Goal: Communication & Community: Answer question/provide support

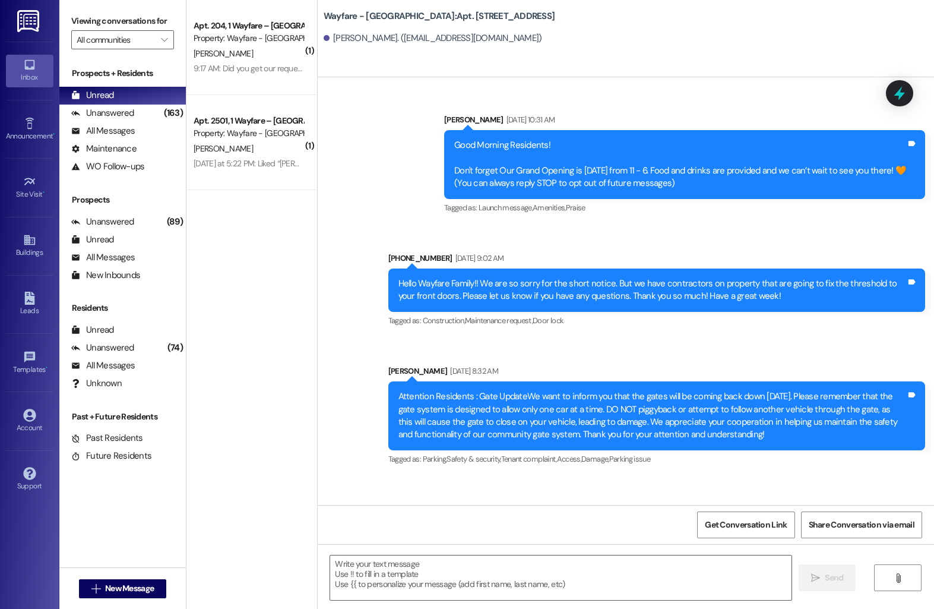
scroll to position [23440, 0]
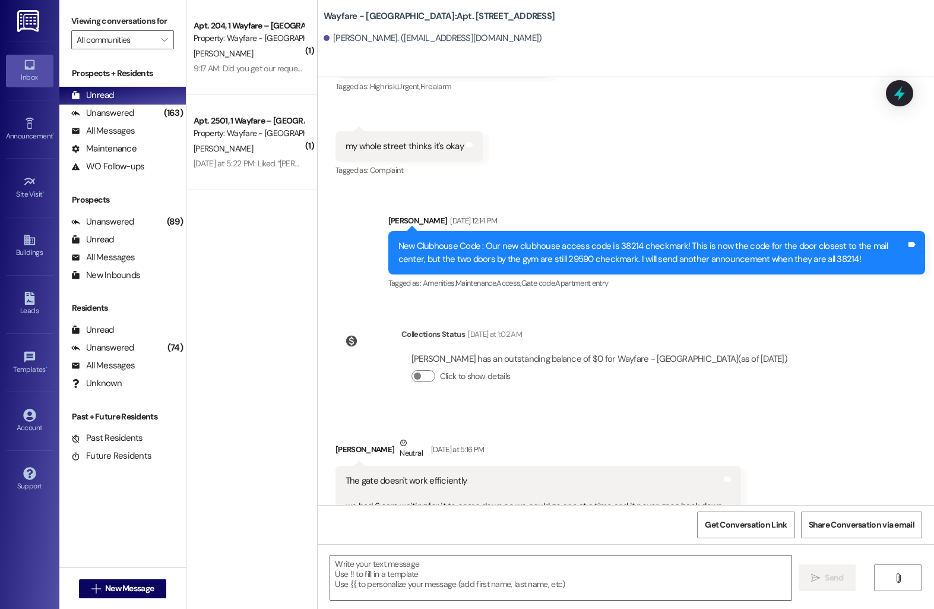
click at [223, 143] on span "T. Sparkman" at bounding box center [223, 148] width 59 height 11
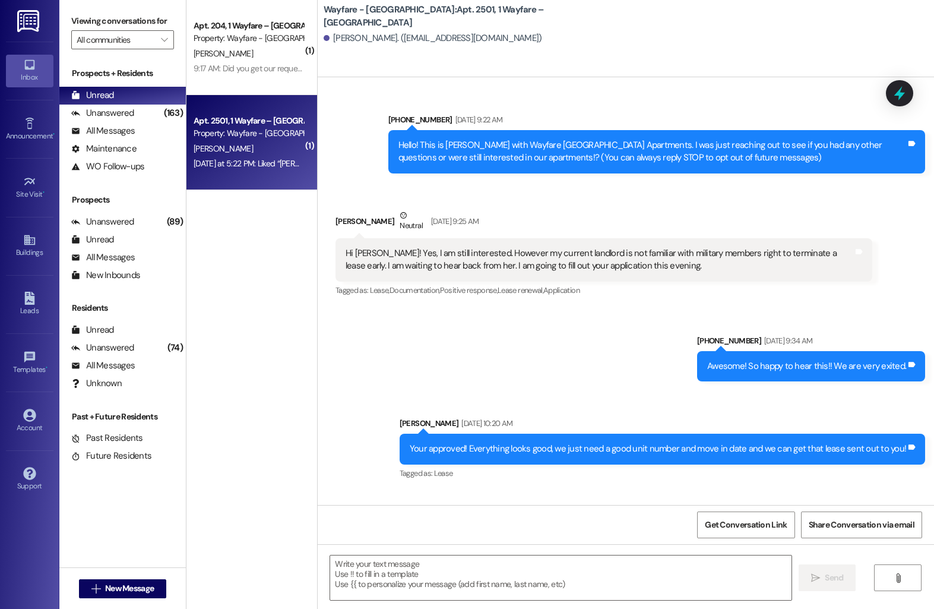
scroll to position [12525, 0]
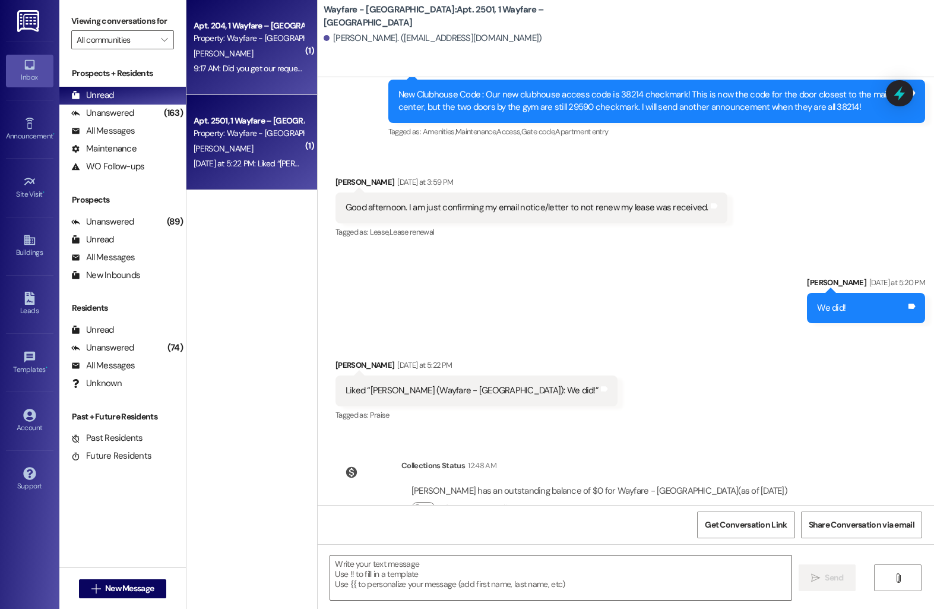
click at [252, 55] on div "V. Rebmann" at bounding box center [248, 53] width 112 height 15
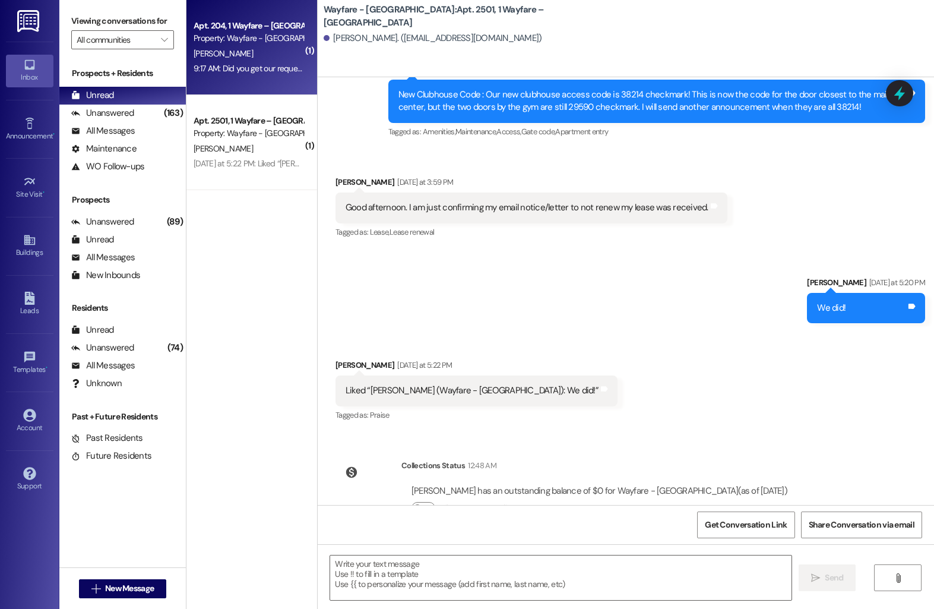
scroll to position [3398, 0]
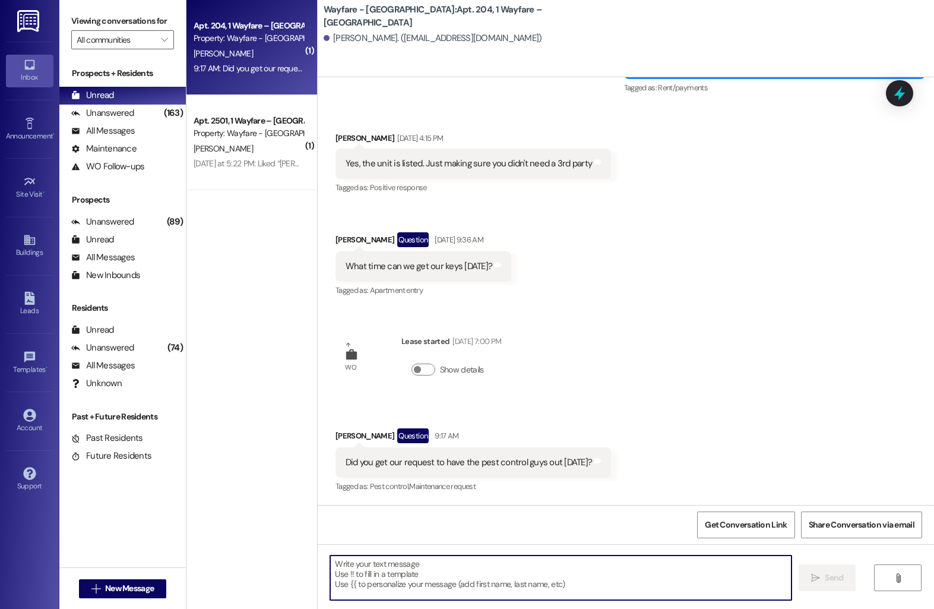
click at [403, 568] on textarea at bounding box center [560, 577] width 461 height 45
type textarea "Yes! They are currently here!"
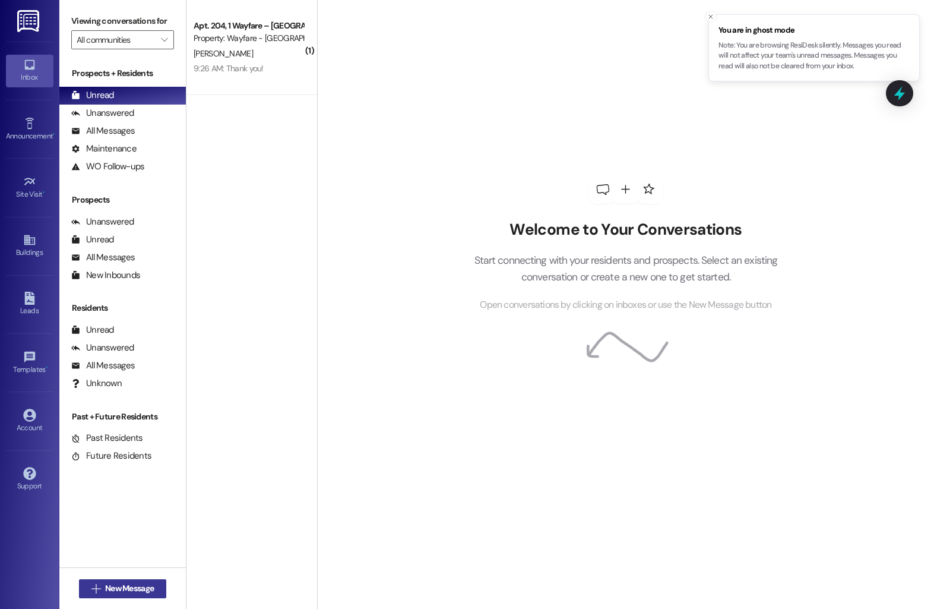
click at [118, 587] on span "New Message" at bounding box center [129, 588] width 49 height 12
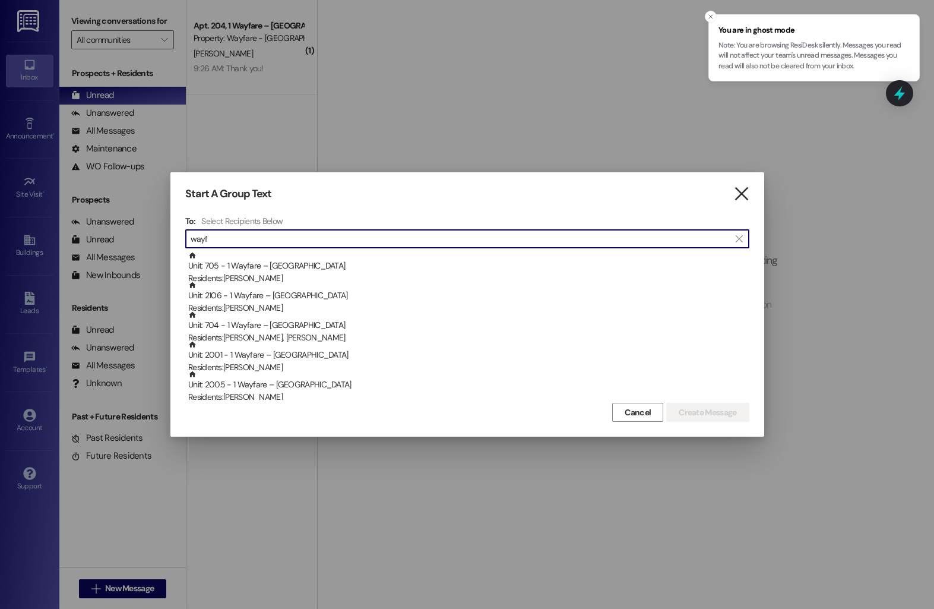
type input "wayf"
click at [742, 188] on icon "" at bounding box center [741, 194] width 16 height 12
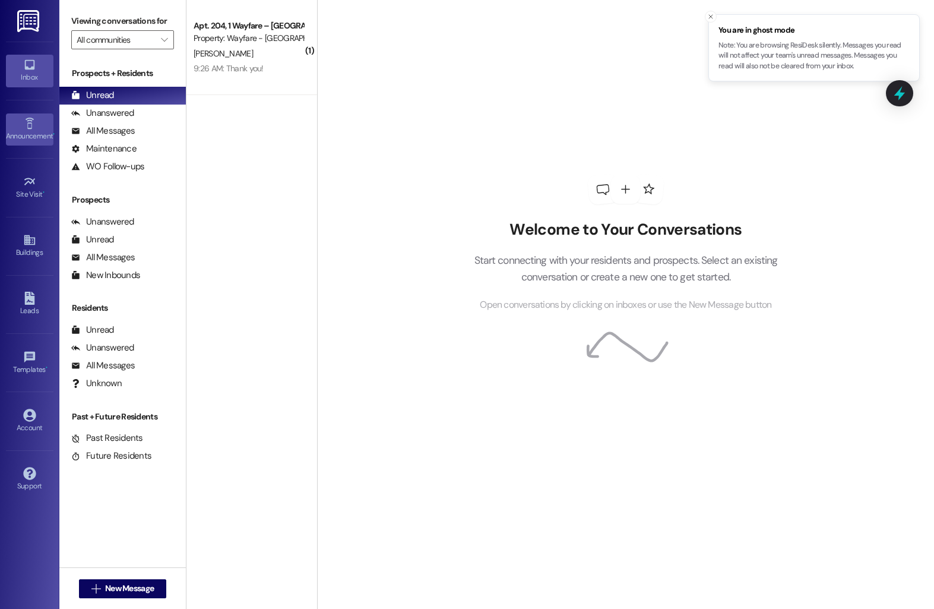
click at [31, 122] on icon at bounding box center [29, 123] width 8 height 11
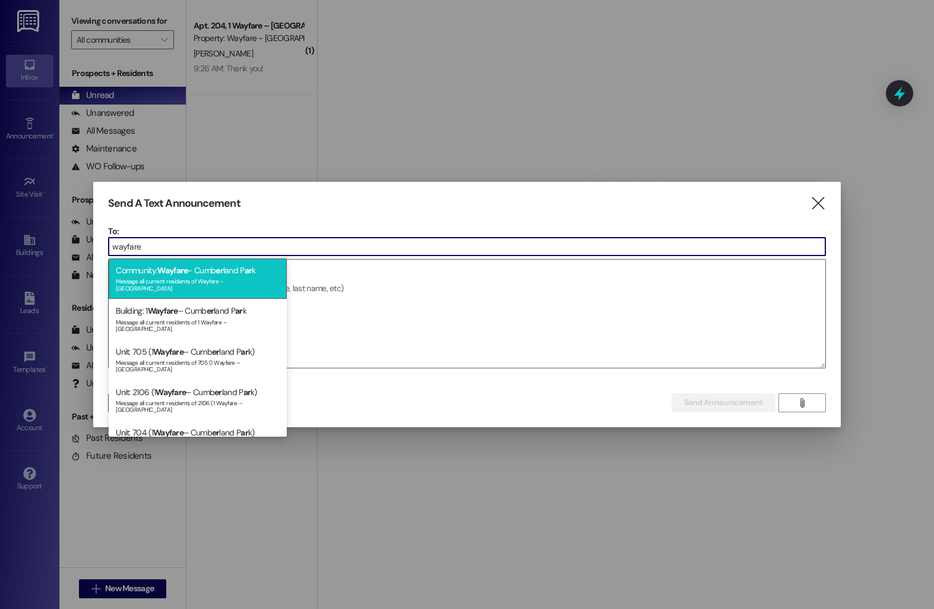
type input "wayfare"
click at [223, 270] on span "er" at bounding box center [220, 270] width 8 height 11
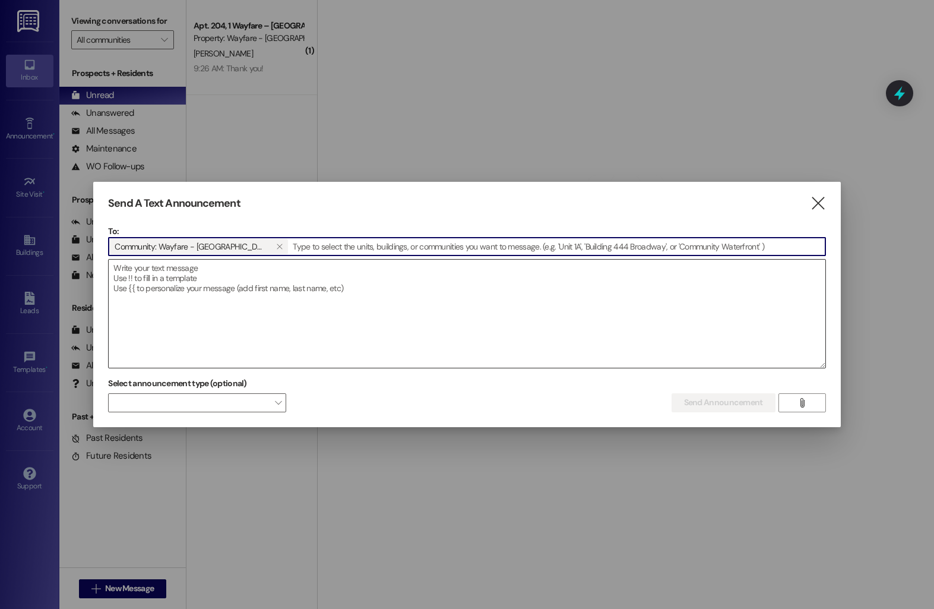
click at [213, 277] on textarea at bounding box center [467, 314] width 716 height 108
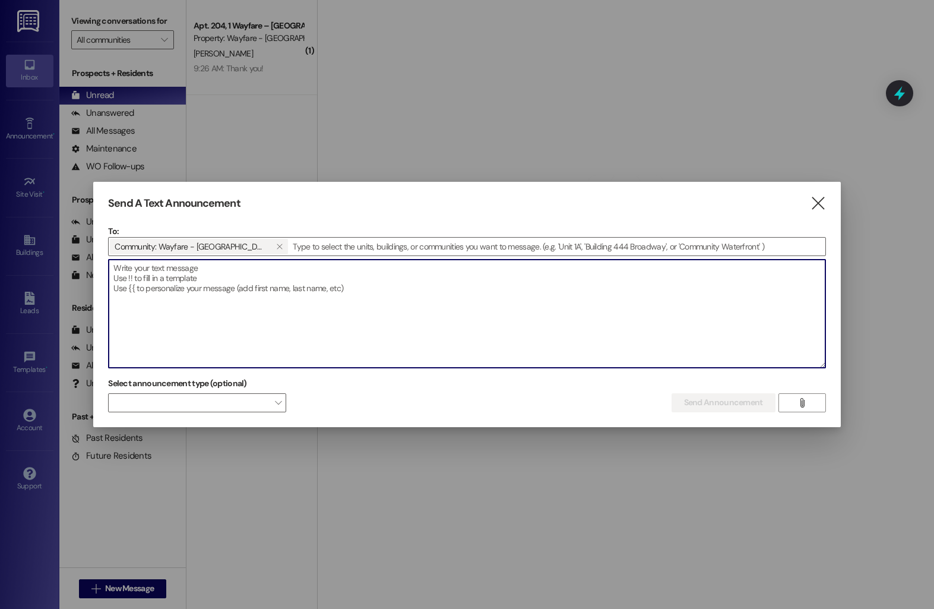
paste textarea "Dear Residents, First and foremost, we want to sincerely apologize for the issu…"
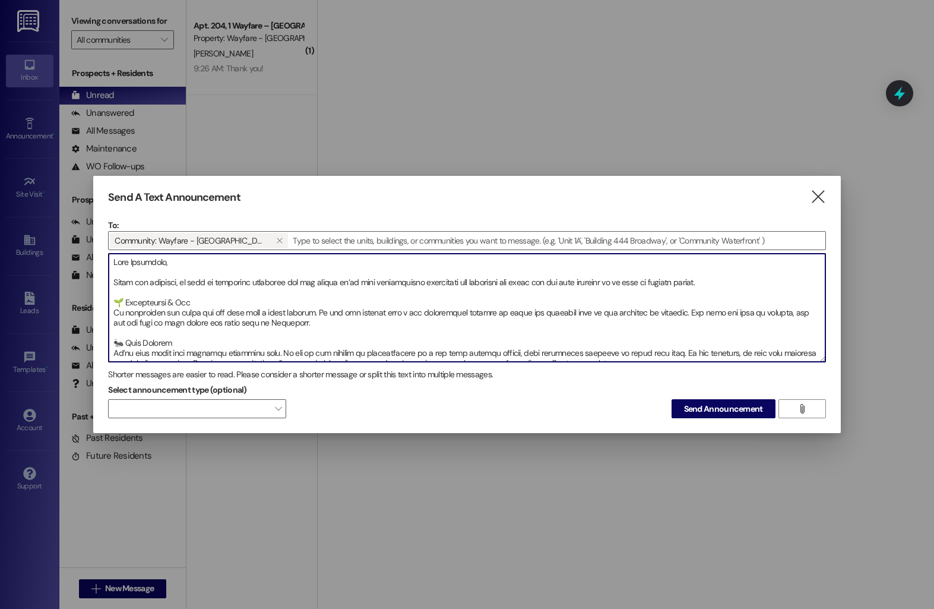
click at [110, 283] on textarea at bounding box center [467, 308] width 716 height 108
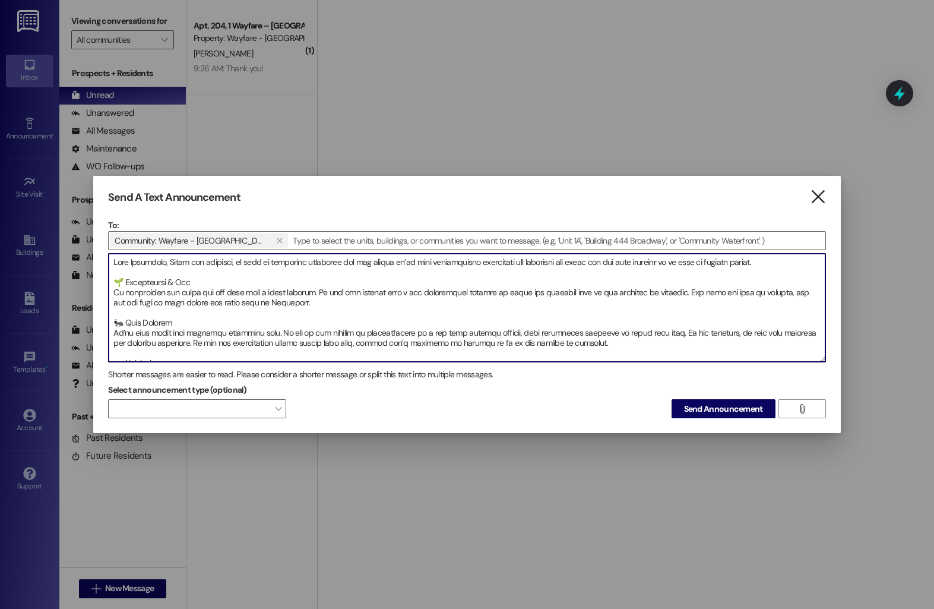
type textarea "Dear Residents, First and foremost, we want to sincerely apologize for the issu…"
click at [821, 199] on icon "" at bounding box center [818, 197] width 16 height 12
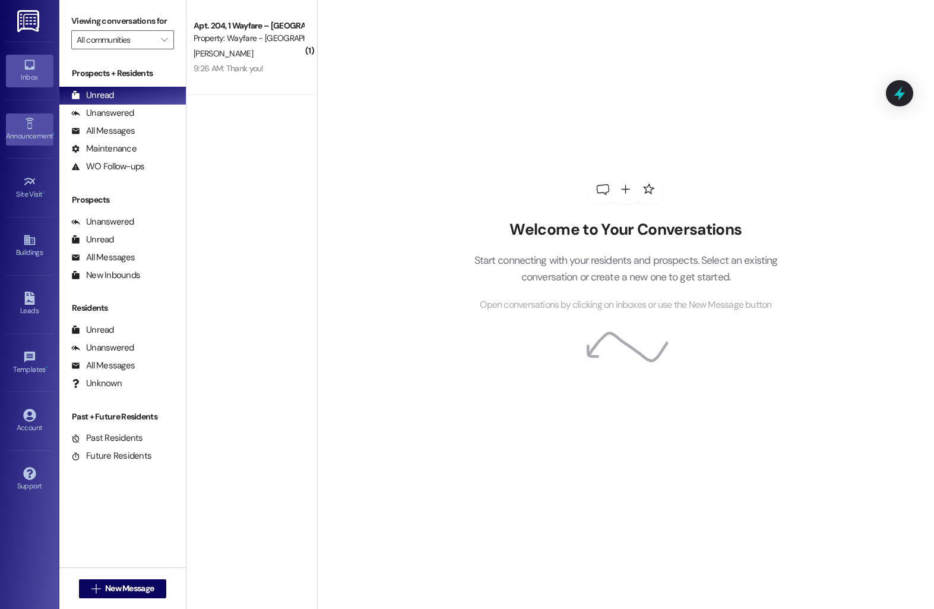
click at [27, 131] on div "Announcement •" at bounding box center [29, 136] width 59 height 12
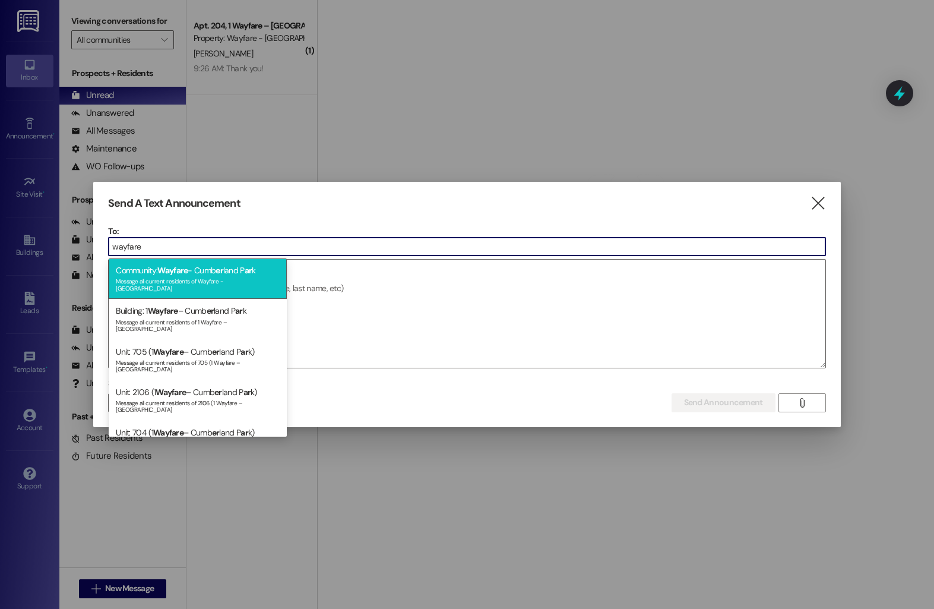
type input "wayfare"
click at [219, 277] on div "Message all current residents of Wayfare - Cumberland Park" at bounding box center [198, 283] width 164 height 17
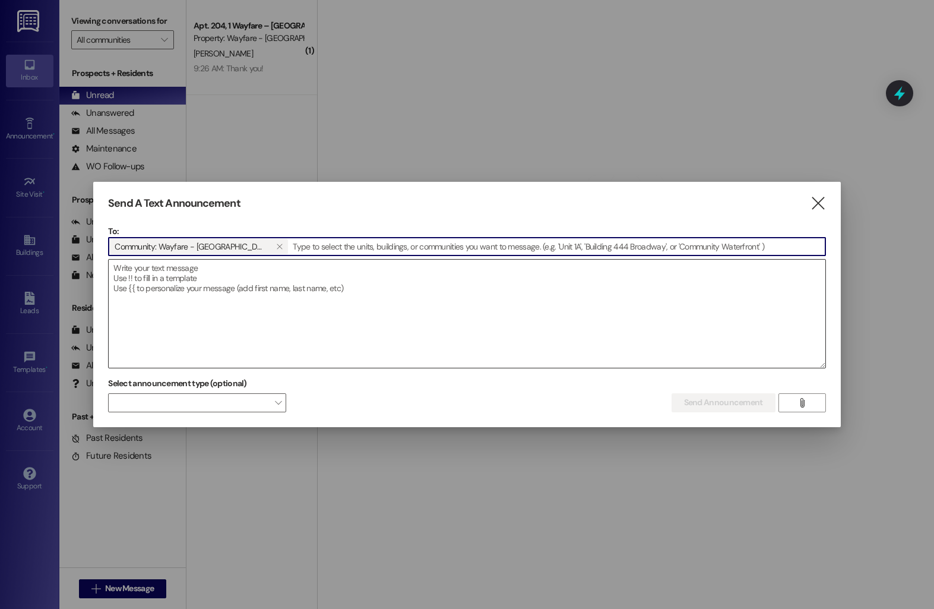
click at [216, 284] on textarea at bounding box center [467, 314] width 716 height 108
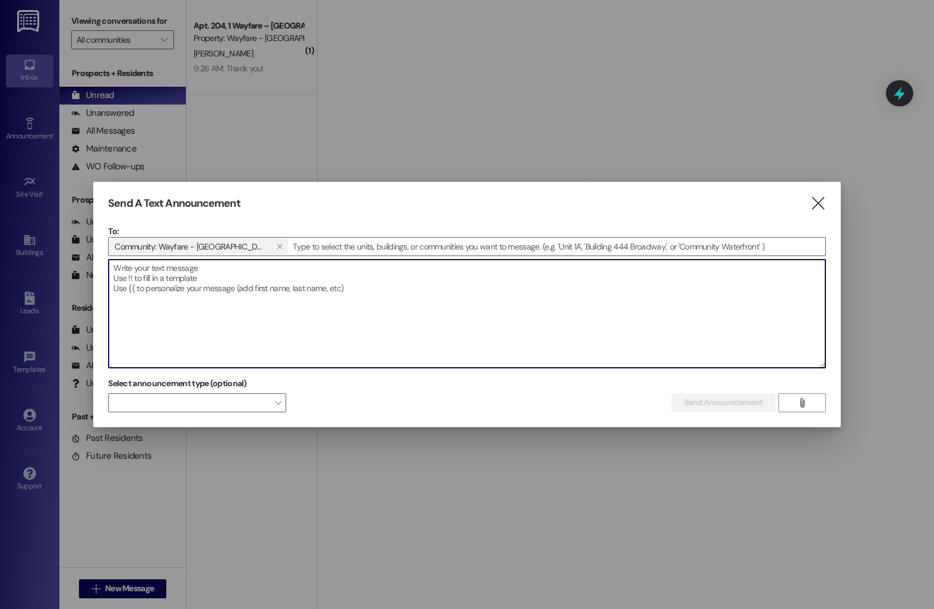
paste textarea "Dear Residents, First and foremost, we want to sincerely apologize for the issu…"
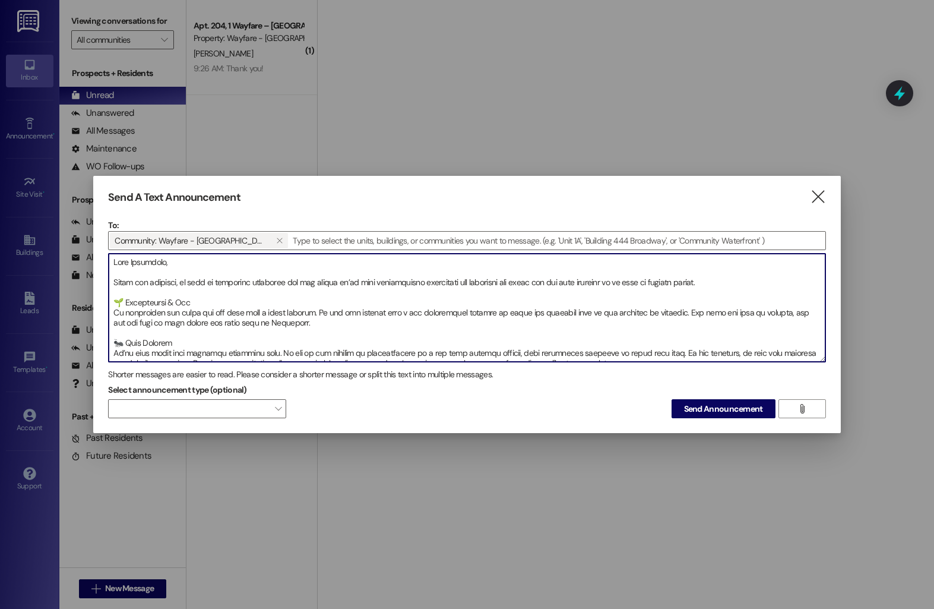
scroll to position [80, 0]
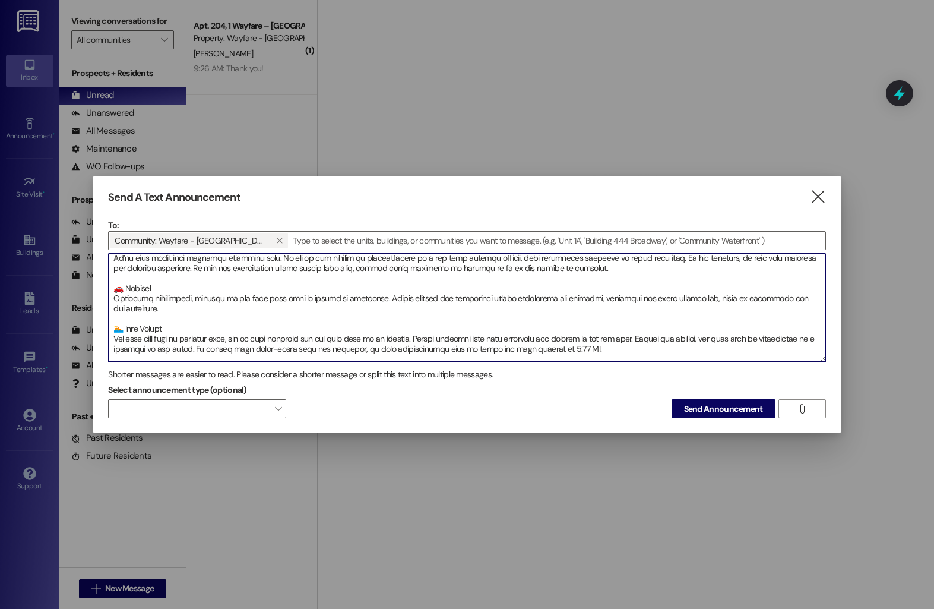
drag, startPoint x: 112, startPoint y: 303, endPoint x: 201, endPoint y: 358, distance: 105.0
click at [201, 358] on textarea at bounding box center [467, 308] width 716 height 108
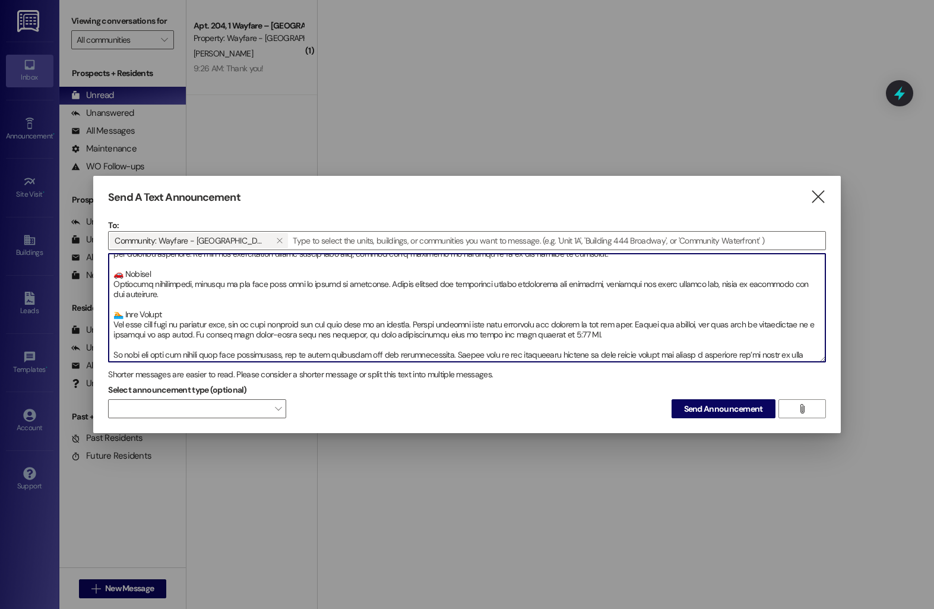
click at [410, 329] on textarea at bounding box center [467, 308] width 716 height 108
drag, startPoint x: 625, startPoint y: 326, endPoint x: 165, endPoint y: 267, distance: 464.7
click at [165, 267] on textarea at bounding box center [467, 308] width 716 height 108
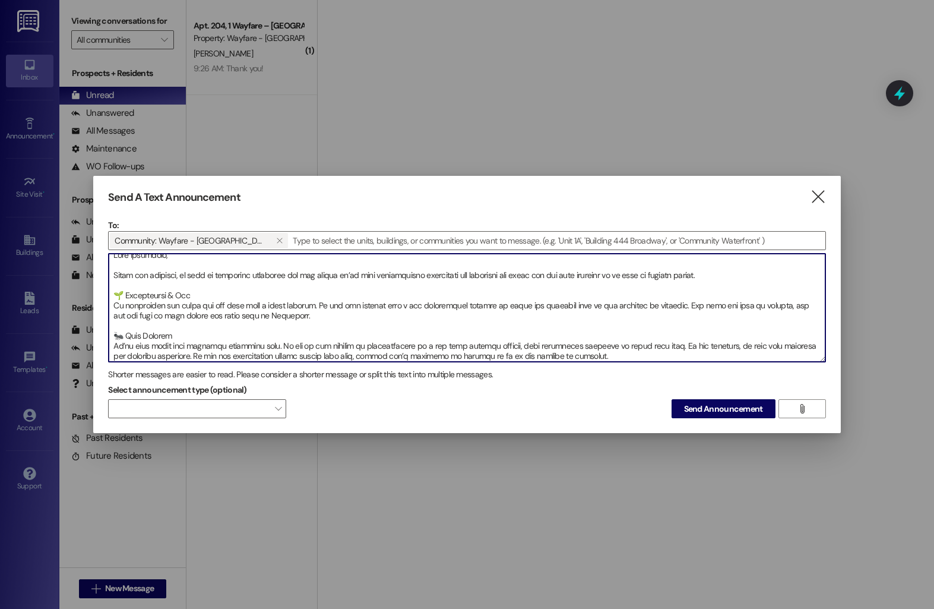
scroll to position [0, 0]
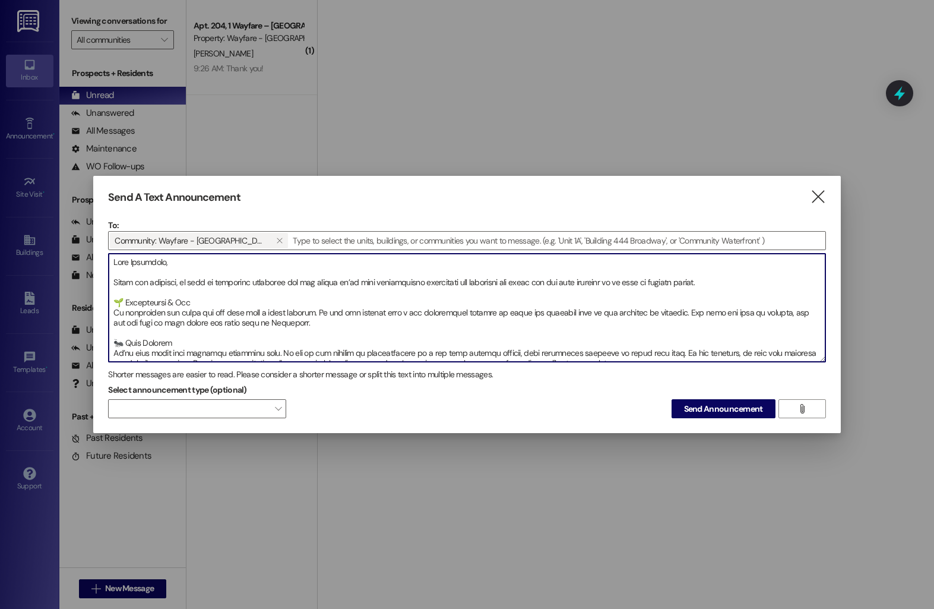
click at [110, 280] on textarea at bounding box center [467, 308] width 716 height 108
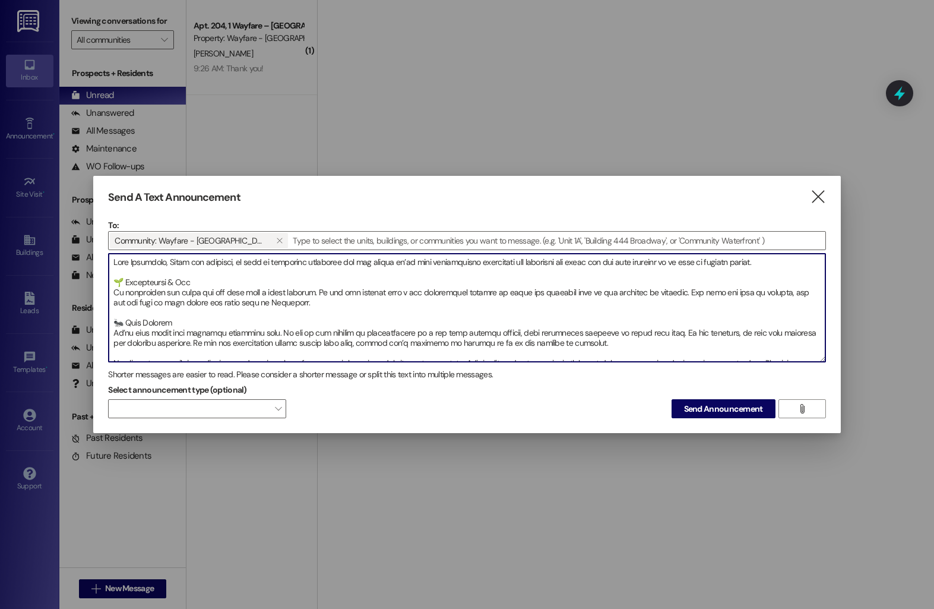
click at [115, 281] on textarea at bounding box center [467, 308] width 716 height 108
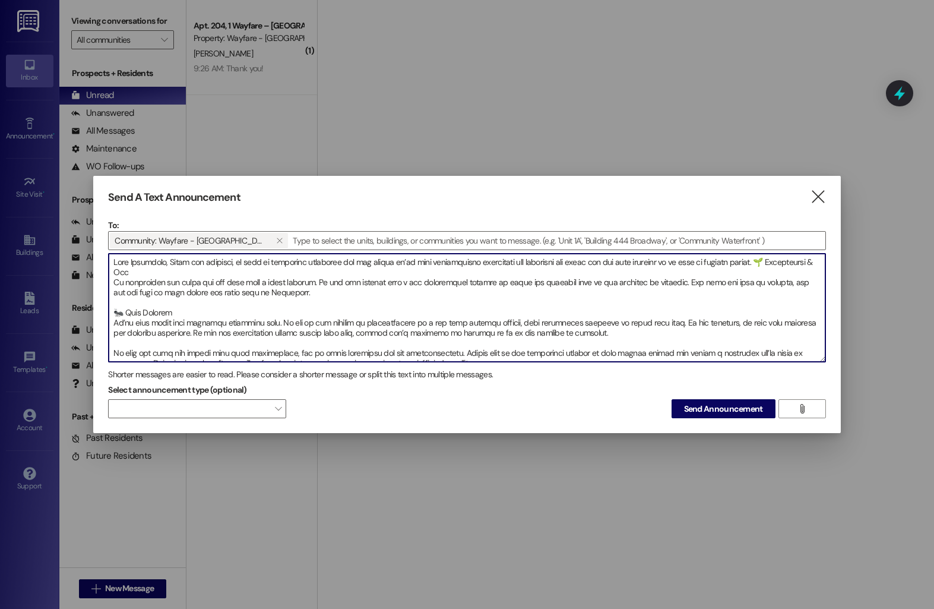
click at [117, 280] on textarea at bounding box center [467, 308] width 716 height 108
click at [115, 280] on textarea at bounding box center [467, 308] width 716 height 108
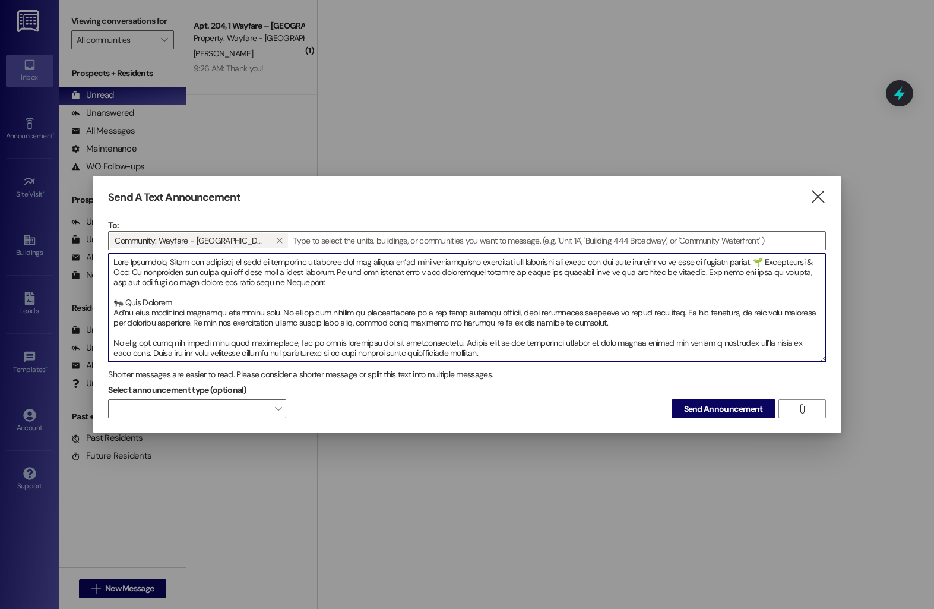
click at [113, 305] on textarea at bounding box center [467, 308] width 716 height 108
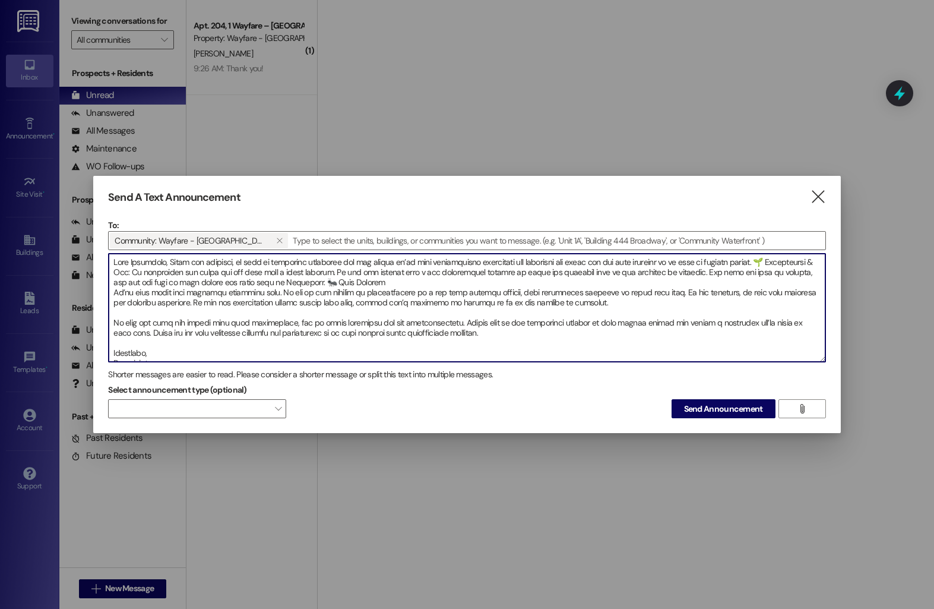
click at [114, 293] on textarea at bounding box center [467, 308] width 716 height 108
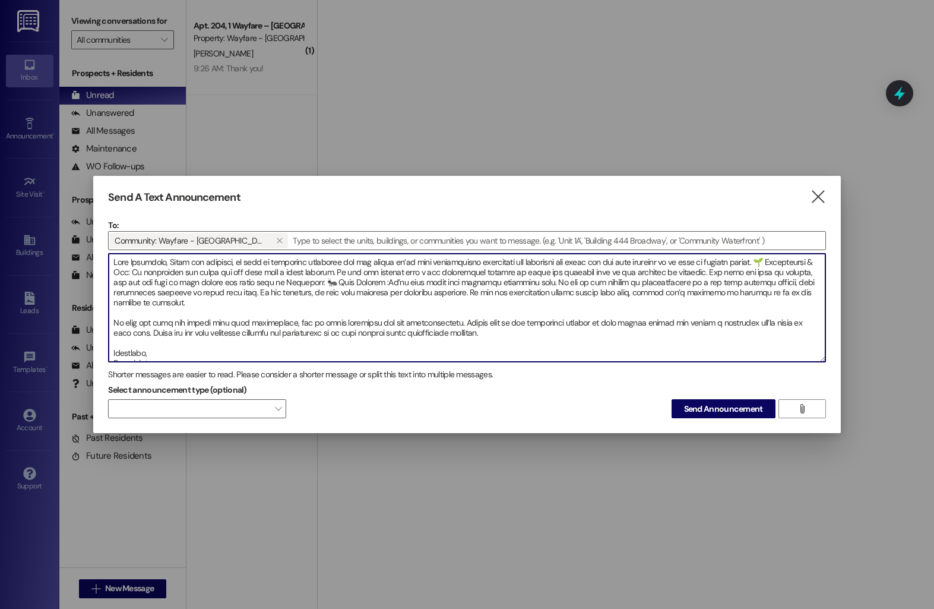
click at [110, 324] on textarea at bounding box center [467, 308] width 716 height 108
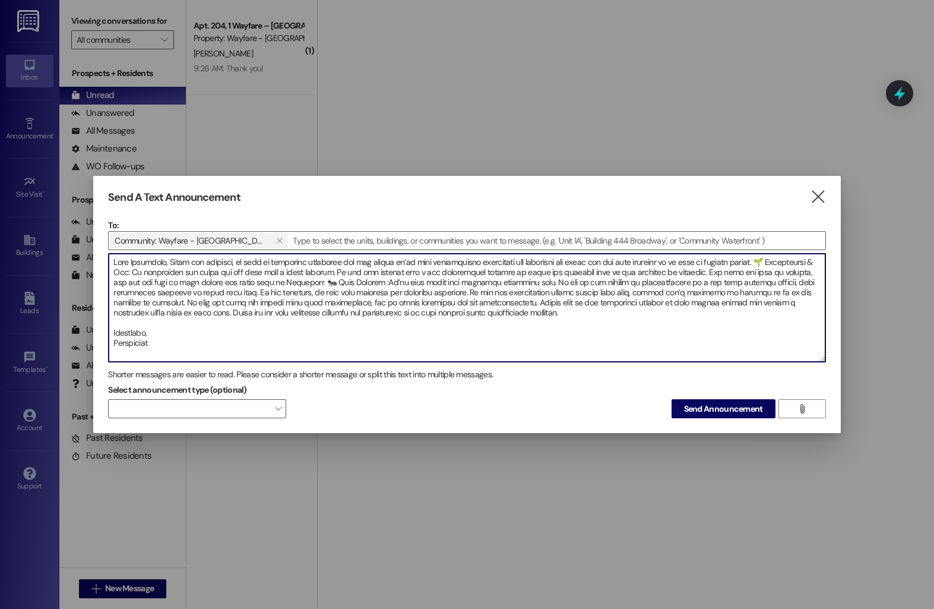
click at [112, 333] on textarea at bounding box center [467, 308] width 716 height 108
click at [110, 321] on textarea at bounding box center [467, 308] width 716 height 108
type textarea "Dear Residents, First and foremost, we want to sincerely apologize for the issu…"
click at [695, 403] on span "Send Announcement" at bounding box center [723, 409] width 79 height 12
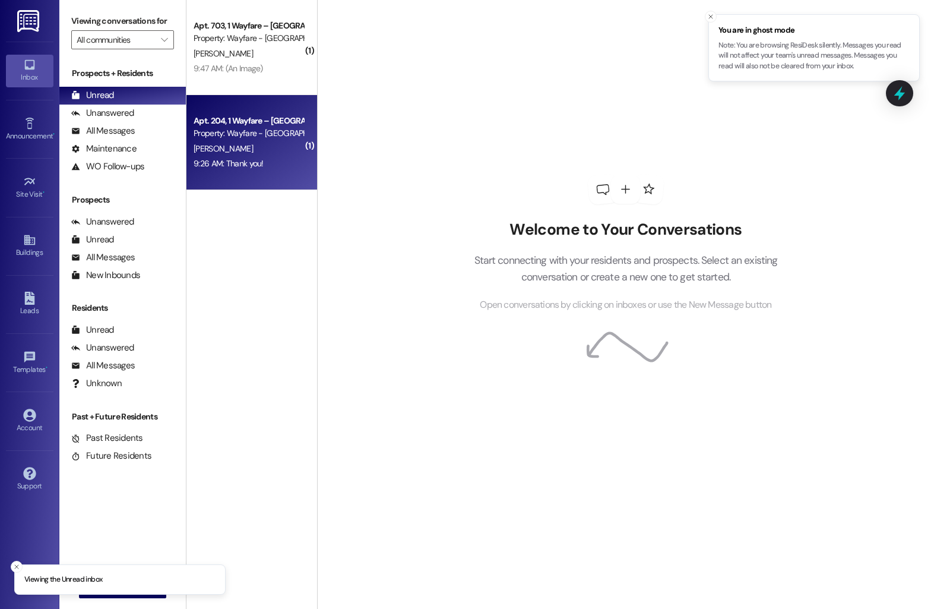
click at [255, 126] on div "Apt. 204, 1 Wayfare – Cumberland Park" at bounding box center [249, 121] width 110 height 12
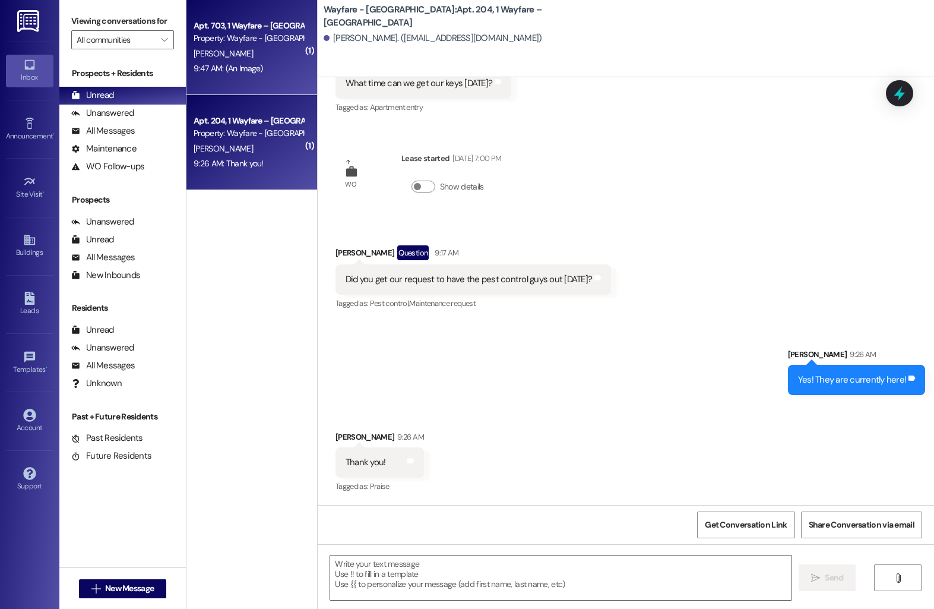
click at [265, 65] on div "9:47 AM: (An Image) 9:47 AM: (An Image)" at bounding box center [248, 68] width 112 height 15
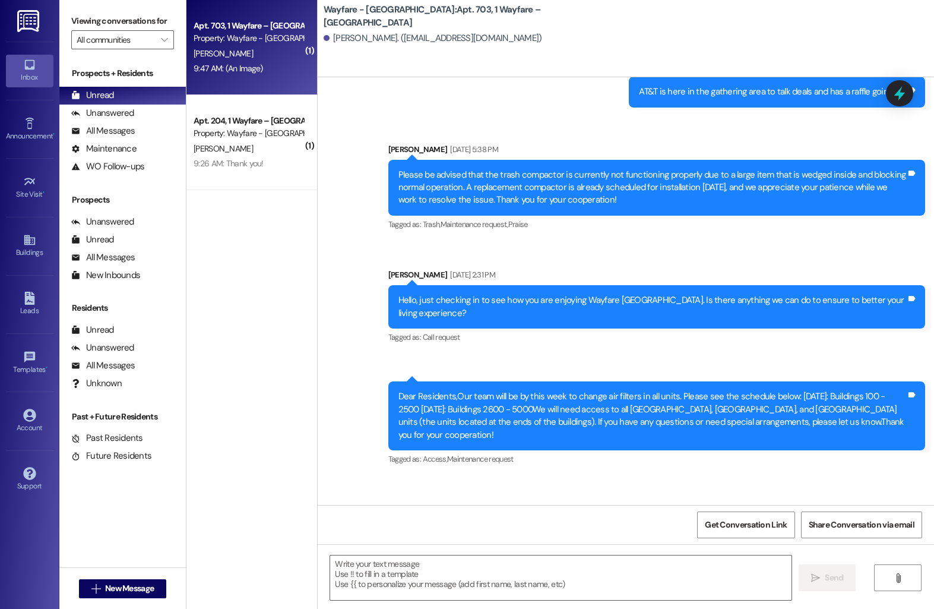
scroll to position [5068, 0]
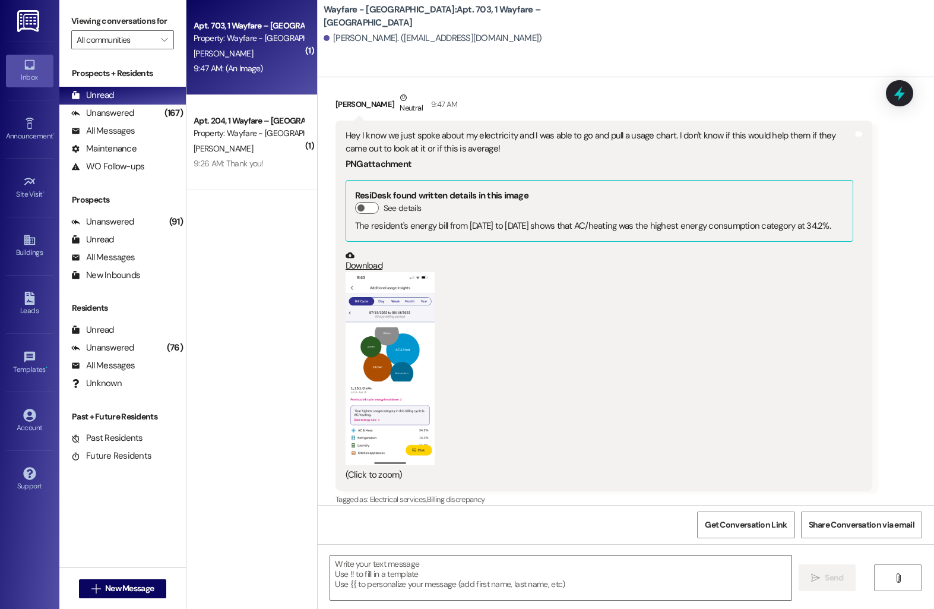
click at [24, 112] on div "Announcement • Send A Text Announcement" at bounding box center [30, 129] width 48 height 58
click at [24, 121] on icon at bounding box center [29, 123] width 13 height 13
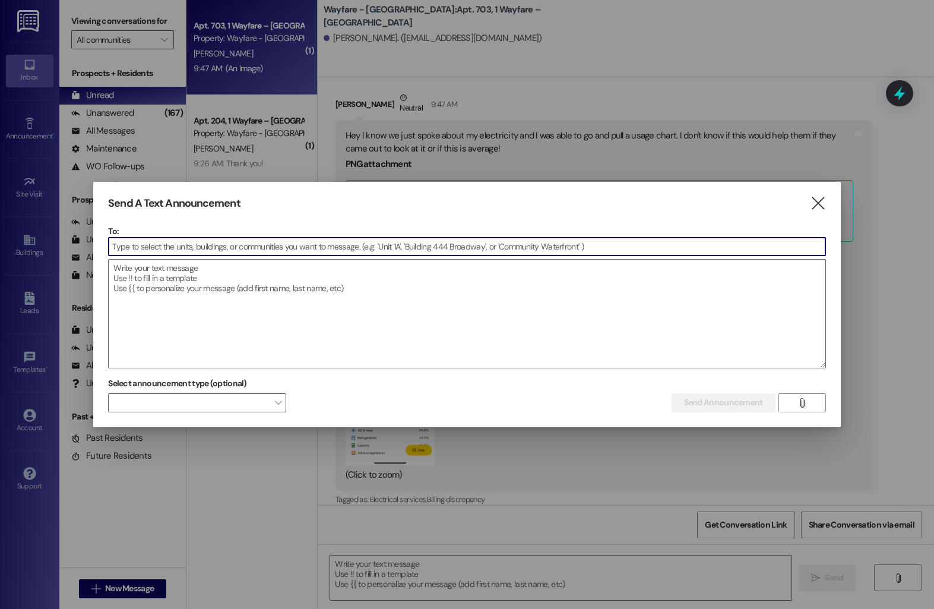
click at [167, 246] on input at bounding box center [467, 247] width 716 height 18
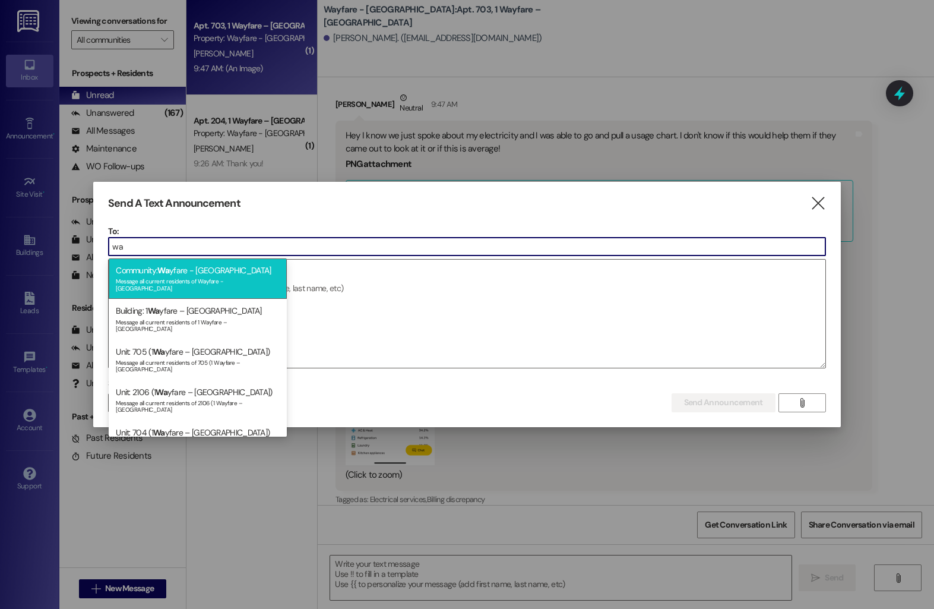
type input "wa"
click at [163, 271] on span "Wa" at bounding box center [163, 270] width 12 height 11
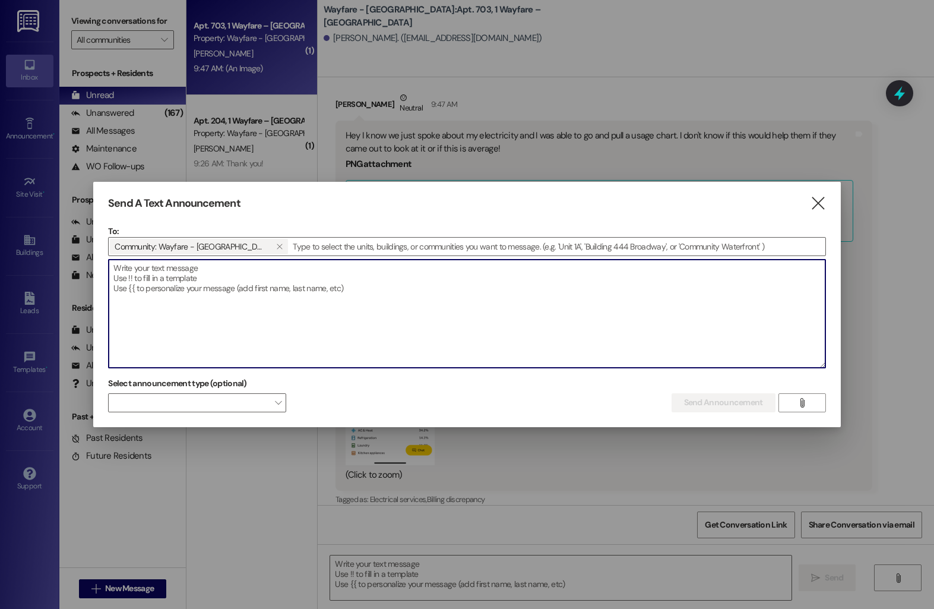
click at [167, 275] on textarea at bounding box center [467, 314] width 716 height 108
paste textarea "Dear Residents, 🚗 Parking Effective immediately, parking in the fire lane will …"
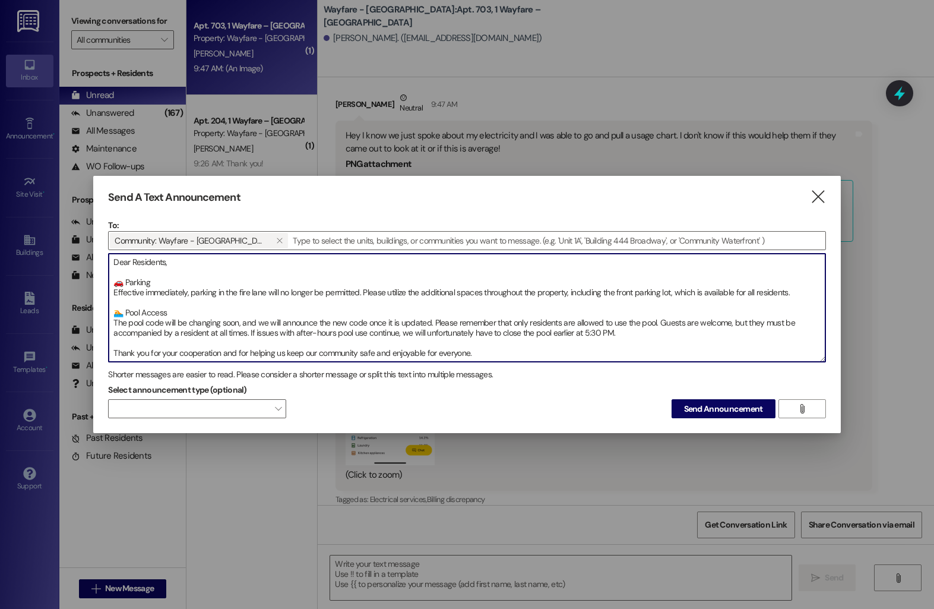
scroll to position [30, 0]
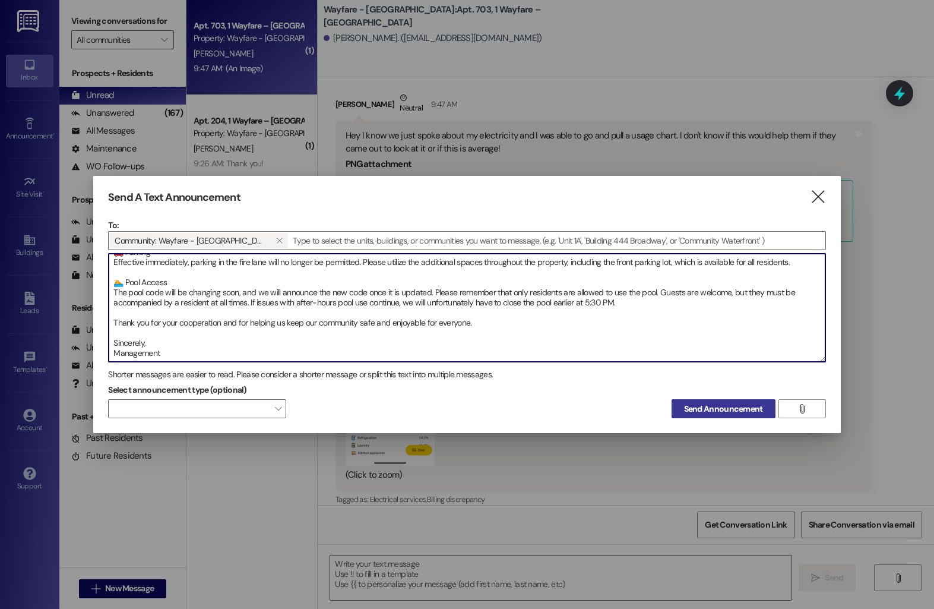
type textarea "Dear Residents, 🚗 Parking Effective immediately, parking in the fire lane will …"
click at [684, 406] on span "Send Announcement" at bounding box center [723, 409] width 79 height 12
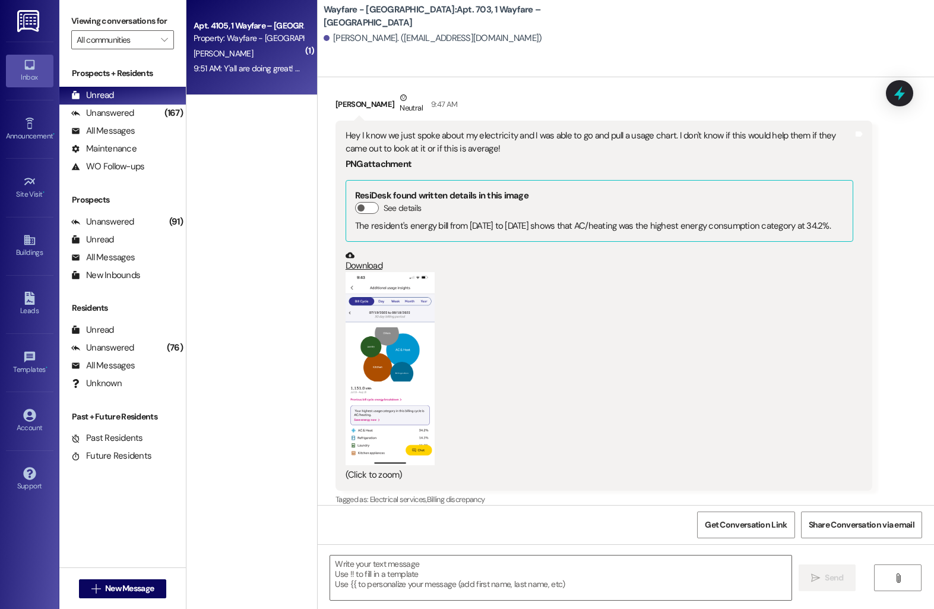
click at [263, 74] on div "9:51 AM: Y'all are doing great! Thanks so much for your hard work. 9:51 AM: Y'a…" at bounding box center [306, 68] width 224 height 11
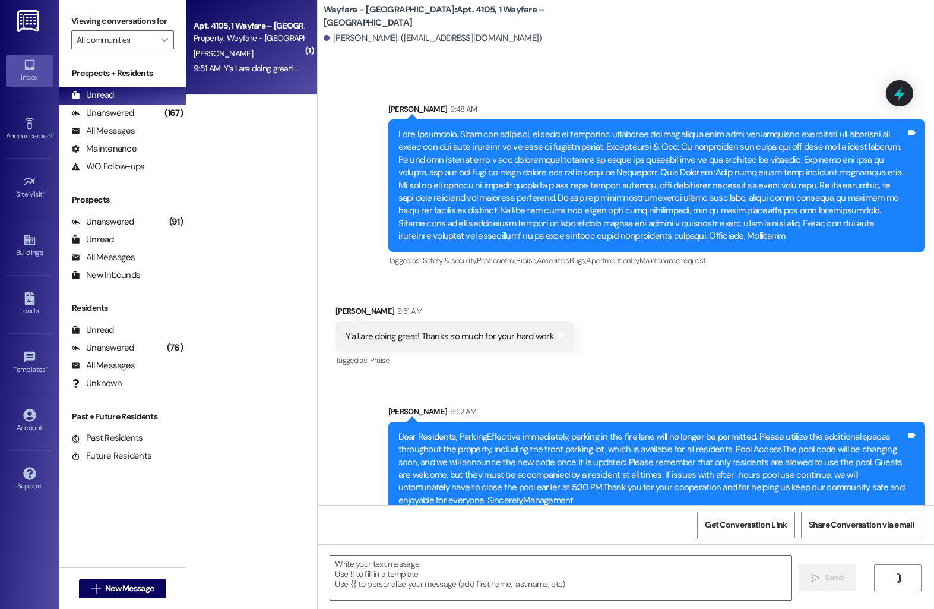
scroll to position [3974, 0]
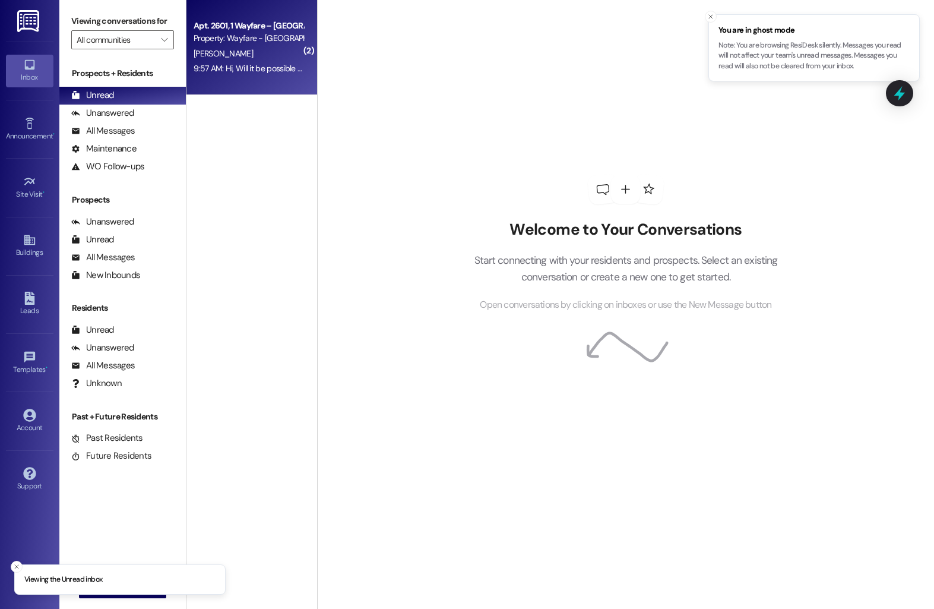
click at [224, 73] on div "9:57 AM: Hi, Will it be possible now to finally get some sod or grass in the sq…" at bounding box center [898, 68] width 1409 height 11
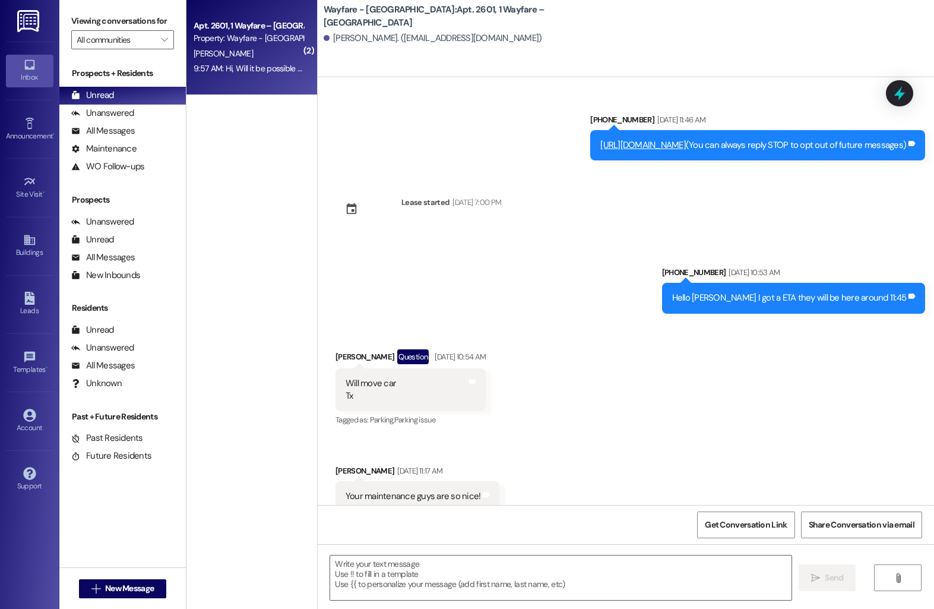
scroll to position [15750, 0]
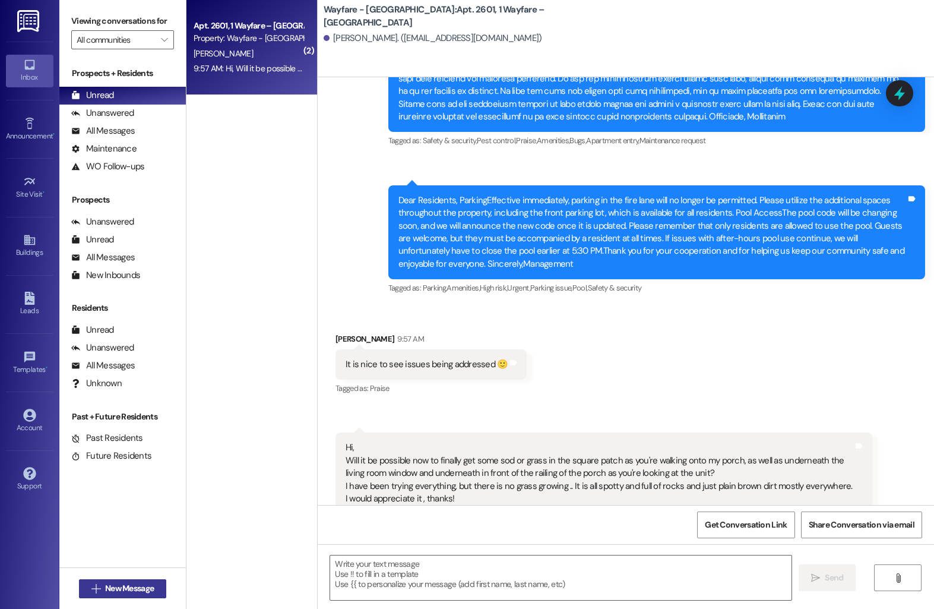
click at [136, 586] on span "New Message" at bounding box center [129, 588] width 49 height 12
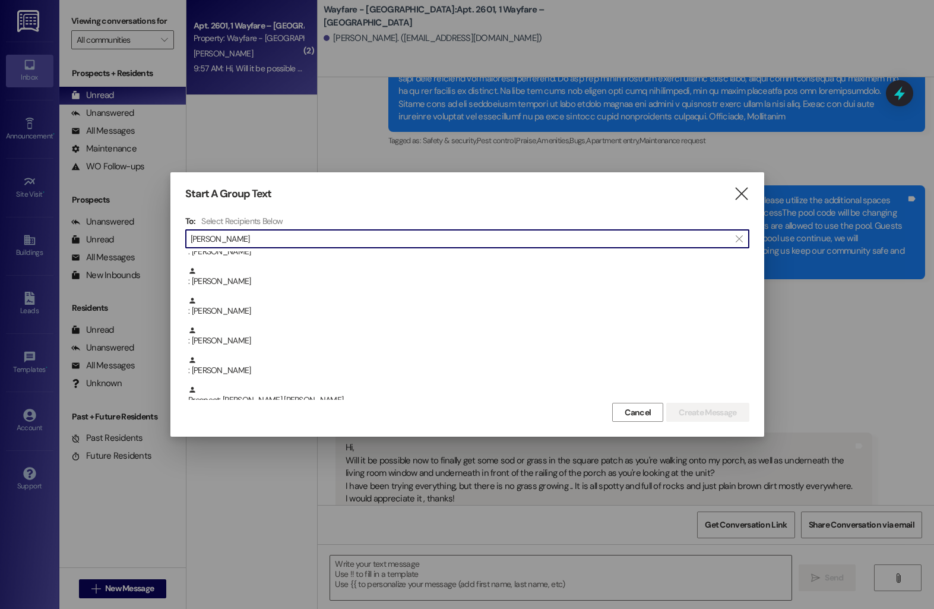
scroll to position [174, 0]
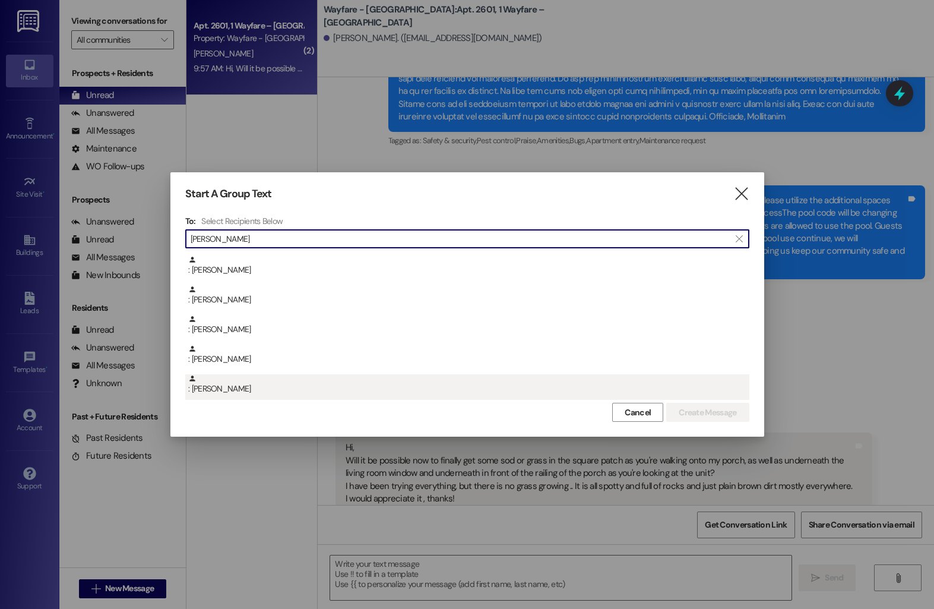
type input "[PERSON_NAME]"
click at [309, 377] on div ": [PERSON_NAME]" at bounding box center [468, 384] width 561 height 21
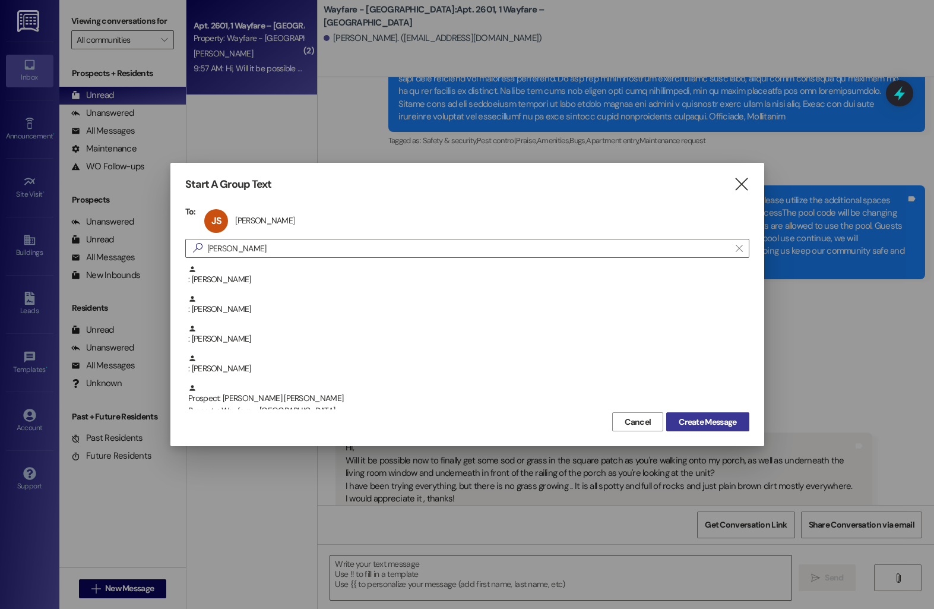
click at [682, 423] on span "Create Message" at bounding box center [708, 422] width 58 height 12
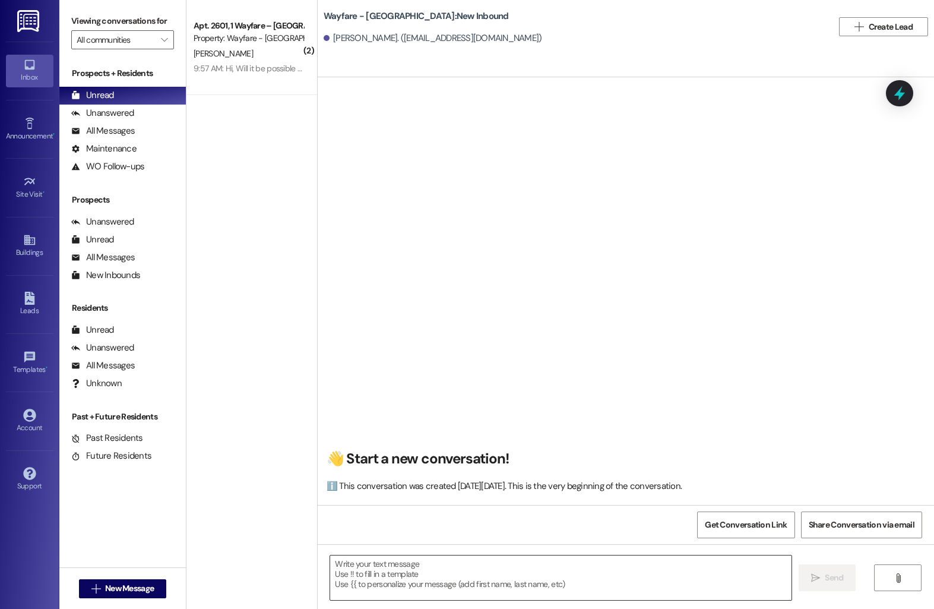
scroll to position [0, 0]
click at [453, 580] on textarea at bounding box center [560, 577] width 461 height 45
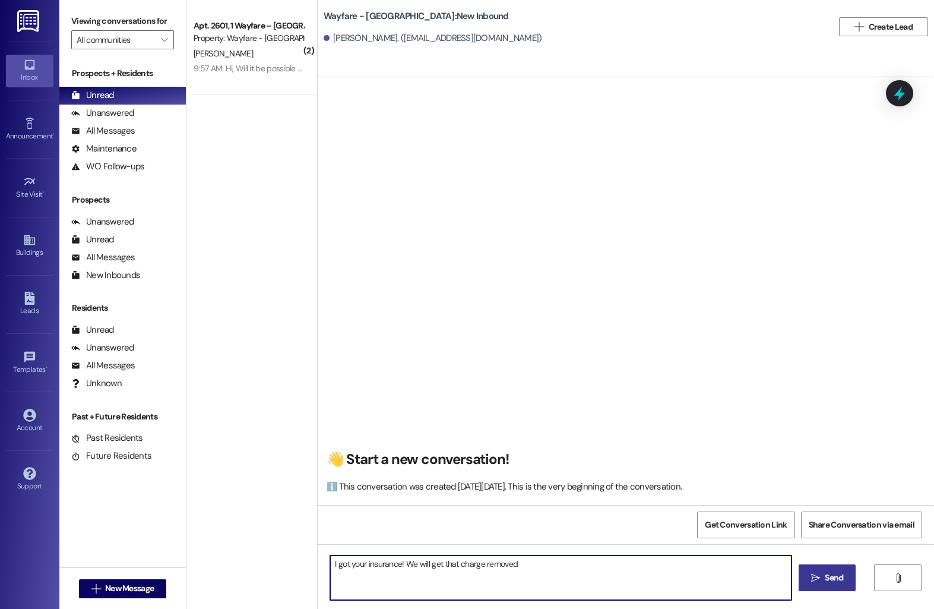
type textarea "I got your insurance! We will get that charge removed"
click at [828, 582] on span "Send" at bounding box center [834, 577] width 18 height 12
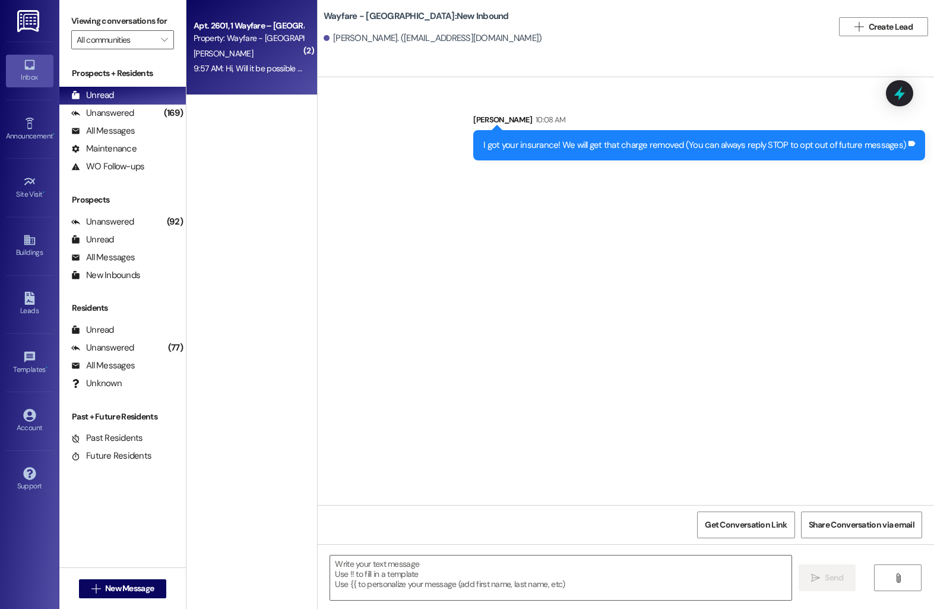
click at [219, 26] on div "Apt. 2601, 1 Wayfare – Cumberland Park" at bounding box center [249, 26] width 110 height 12
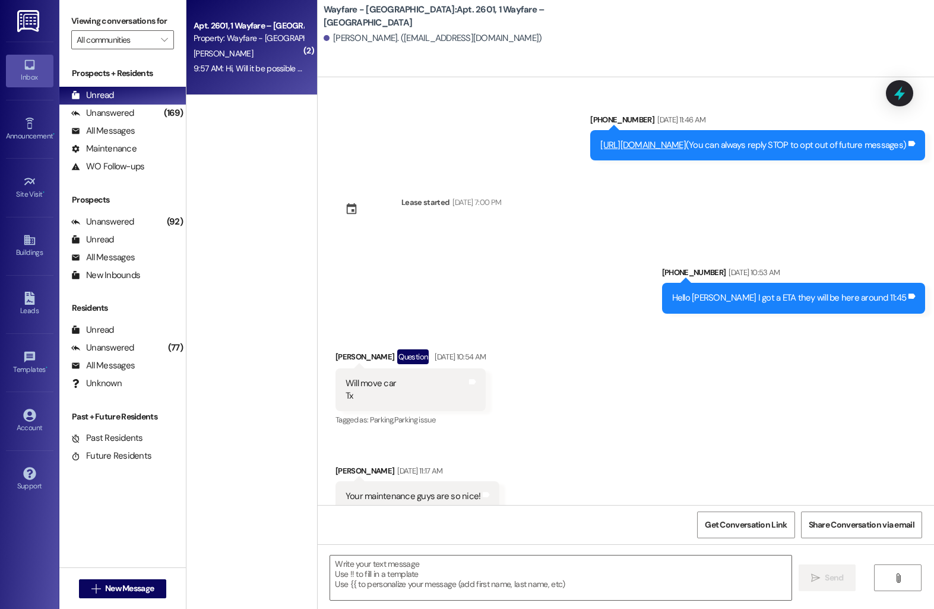
scroll to position [15750, 0]
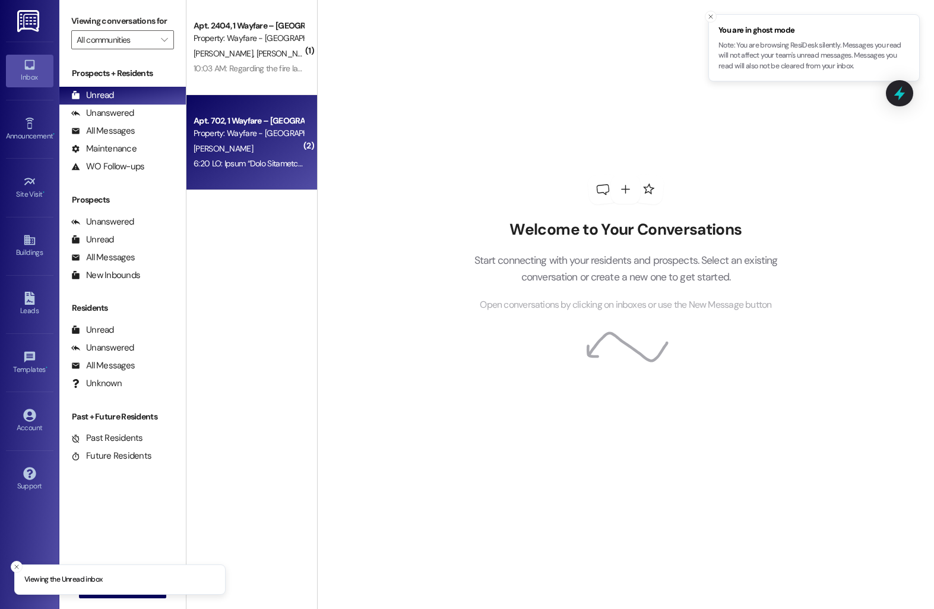
click at [243, 138] on div "Property: Wayfare - [GEOGRAPHIC_DATA]" at bounding box center [249, 133] width 110 height 12
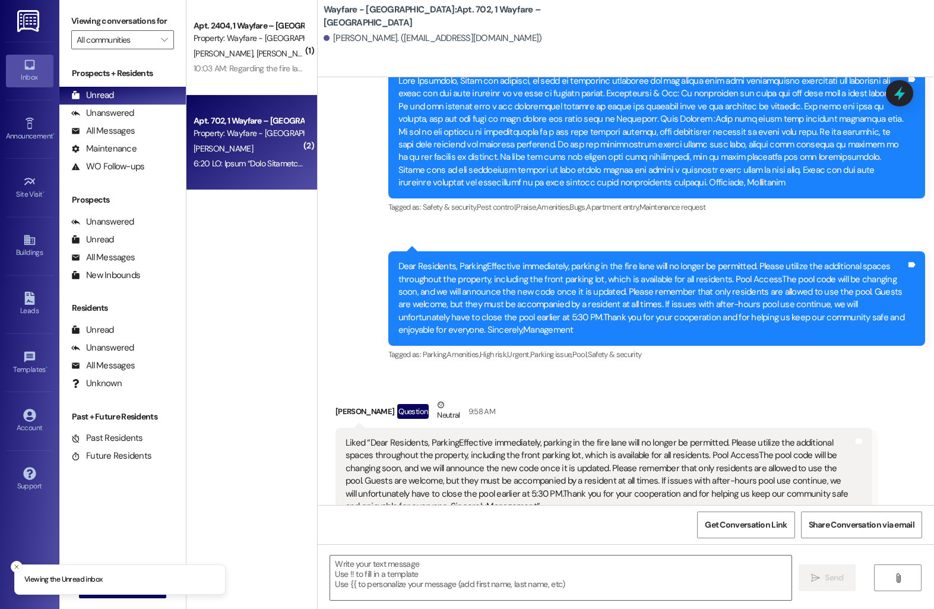
scroll to position [987, 0]
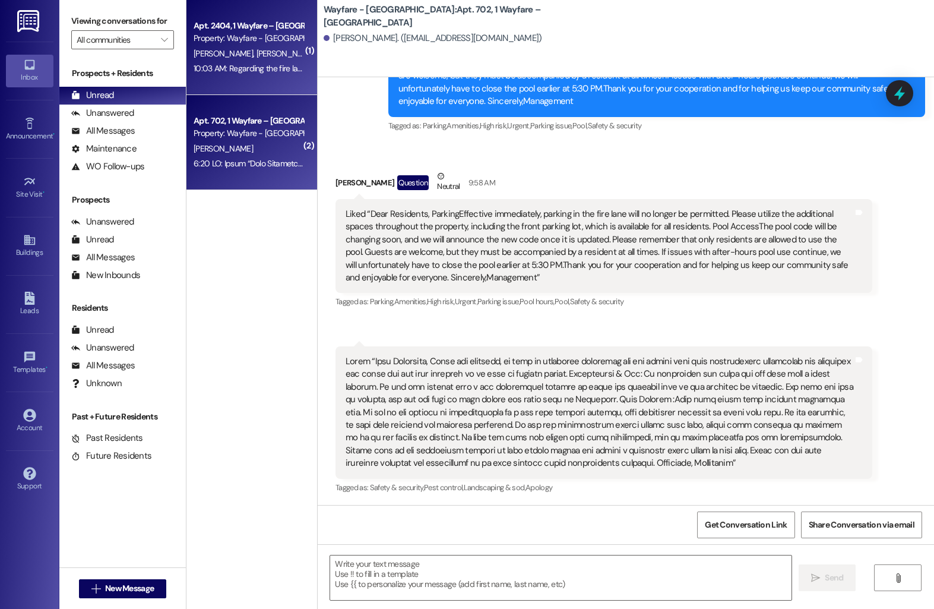
click at [235, 72] on div "10:03 AM: Regarding the fire lane, does that mean we cannot park outside the ga…" at bounding box center [395, 68] width 403 height 11
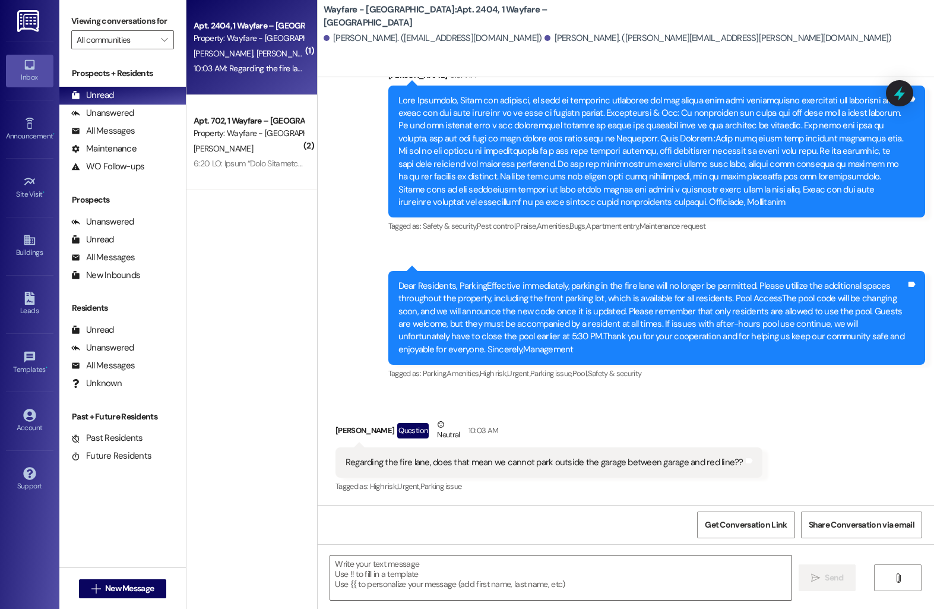
scroll to position [5468, 0]
click at [413, 580] on textarea at bounding box center [560, 577] width 461 height 45
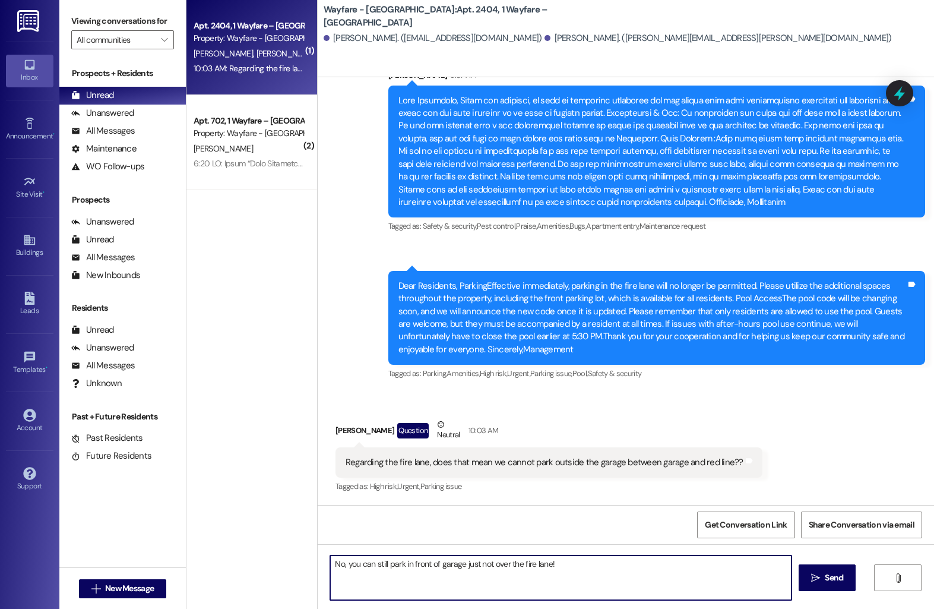
type textarea "No, you can still park in front of garage just not over the fire lane!"
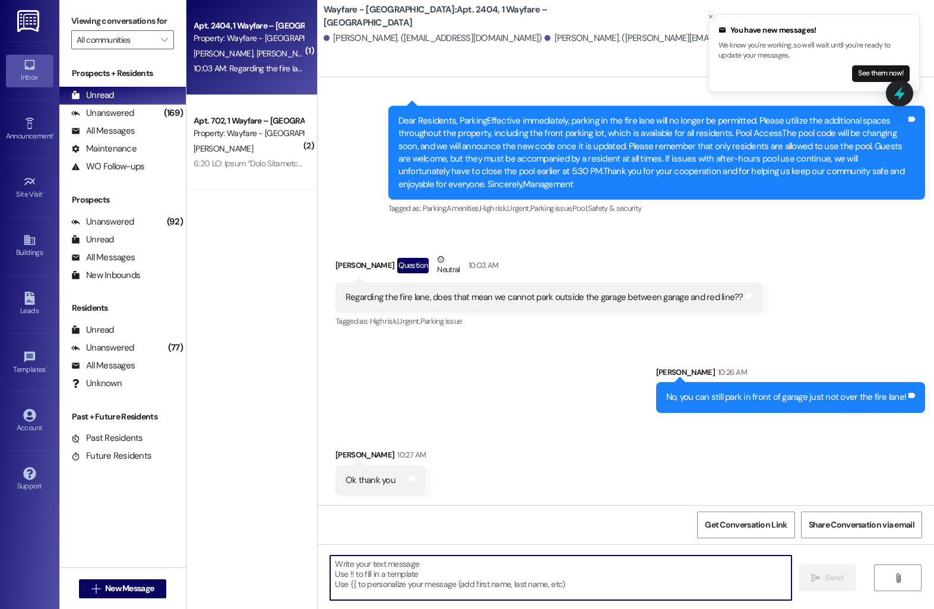
scroll to position [5632, 0]
